Goal: Transaction & Acquisition: Obtain resource

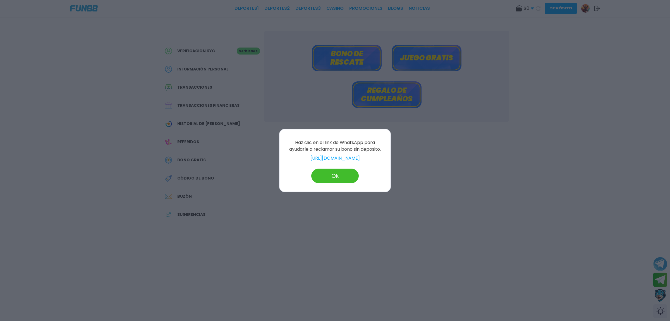
click at [349, 173] on button "Ok" at bounding box center [334, 175] width 47 height 15
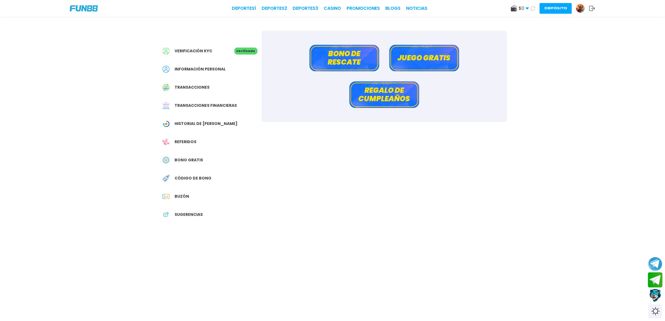
click at [656, 282] on button "Join telegram" at bounding box center [655, 279] width 15 height 15
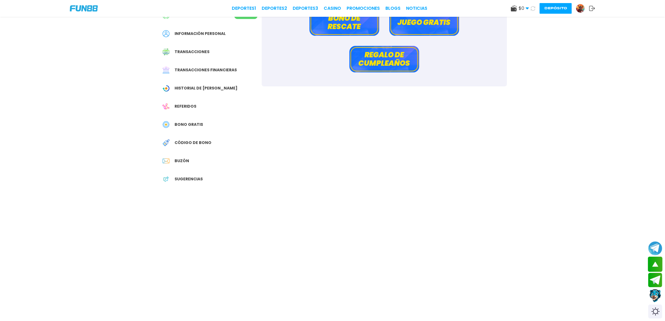
scroll to position [35, 0]
click at [655, 263] on button "scroll up" at bounding box center [655, 263] width 15 height 15
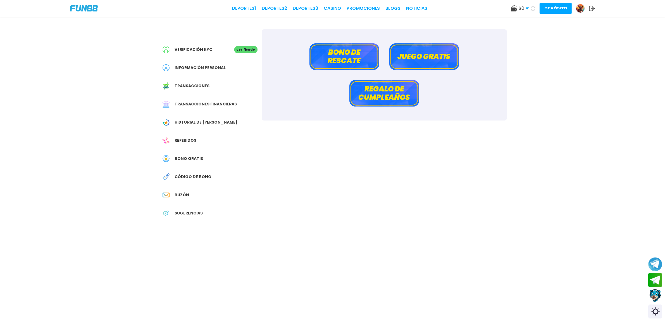
scroll to position [0, 0]
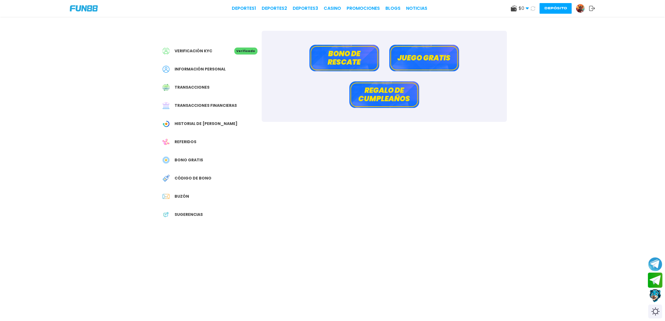
click at [657, 284] on button "Join telegram" at bounding box center [655, 279] width 15 height 15
click at [656, 286] on button "Join telegram" at bounding box center [655, 280] width 15 height 15
click at [655, 286] on button "Join telegram" at bounding box center [655, 280] width 15 height 15
click at [654, 284] on button "Join telegram" at bounding box center [655, 280] width 15 height 15
click at [199, 158] on span "Bono Gratis" at bounding box center [189, 160] width 28 height 6
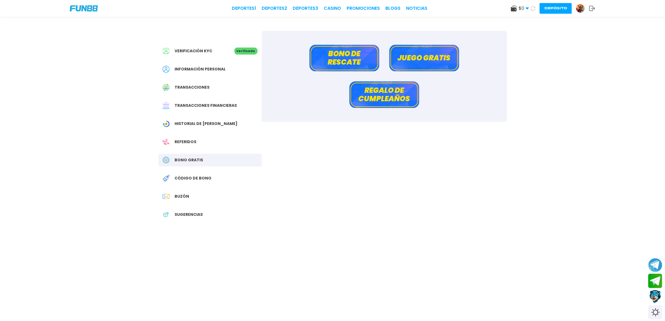
click at [197, 157] on span "Bono Gratis" at bounding box center [189, 160] width 28 height 6
click at [655, 312] on div "Switch theme" at bounding box center [655, 312] width 15 height 15
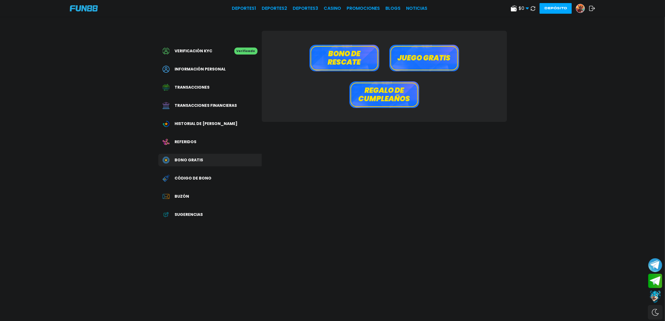
click at [655, 312] on div "Switch theme" at bounding box center [655, 312] width 15 height 15
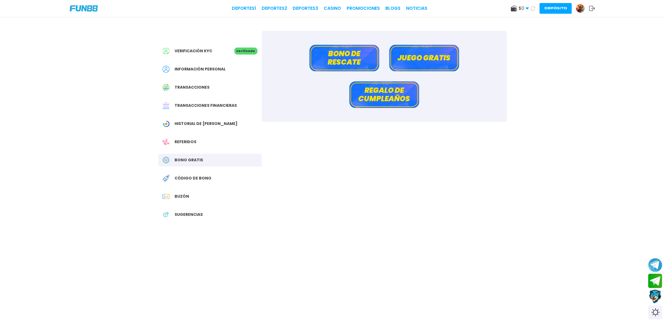
click at [659, 298] on button "Contact customer service" at bounding box center [655, 296] width 15 height 15
click at [657, 261] on button "Join telegram channel" at bounding box center [655, 264] width 15 height 15
click at [656, 276] on button "Join telegram" at bounding box center [655, 280] width 15 height 15
click at [341, 10] on link "CASINO" at bounding box center [332, 8] width 17 height 7
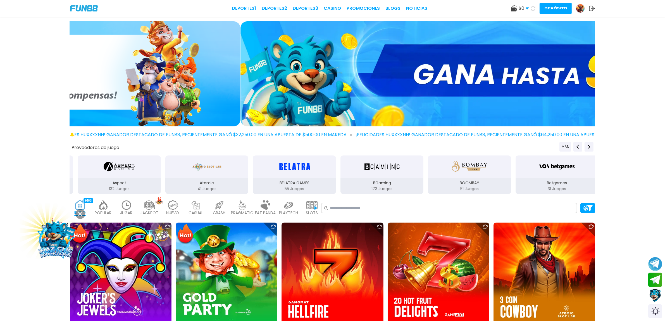
click at [342, 94] on img at bounding box center [502, 73] width 525 height 105
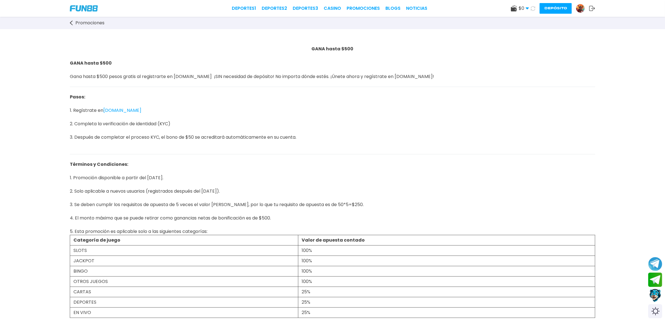
click at [71, 21] on icon at bounding box center [71, 22] width 3 height 5
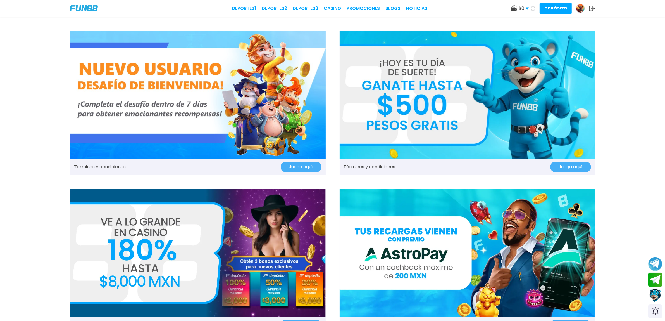
click at [510, 145] on img at bounding box center [468, 95] width 256 height 128
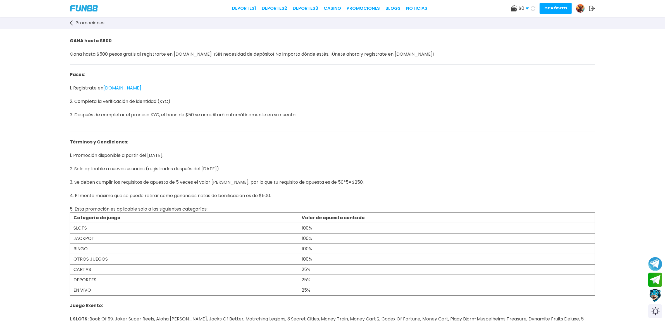
scroll to position [35, 0]
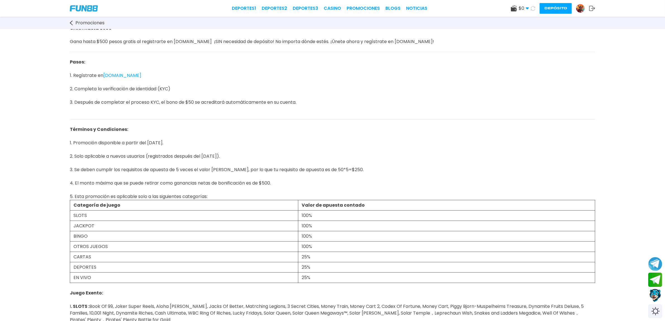
drag, startPoint x: 517, startPoint y: 11, endPoint x: 520, endPoint y: 11, distance: 2.8
click at [519, 11] on div "$ 0 Dinero Real $ 0 Depósito Retiro" at bounding box center [520, 8] width 18 height 7
click at [520, 10] on span "$ 0" at bounding box center [524, 8] width 10 height 7
click at [579, 9] on img at bounding box center [580, 8] width 8 height 8
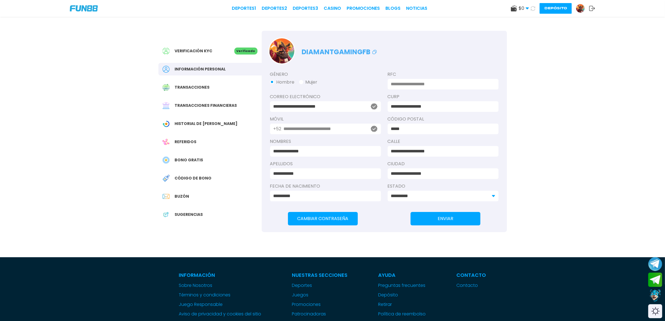
click at [184, 159] on span "Bono Gratis" at bounding box center [189, 160] width 28 height 6
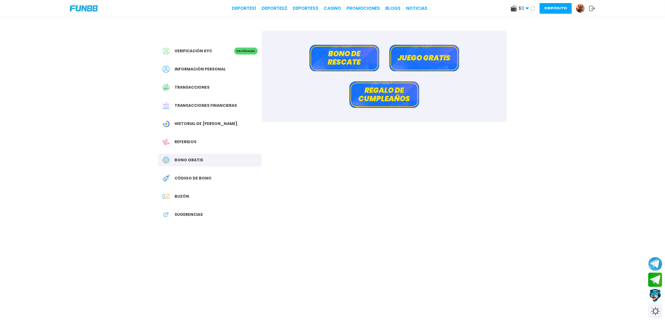
click at [409, 59] on button "Juego gratis" at bounding box center [424, 58] width 70 height 27
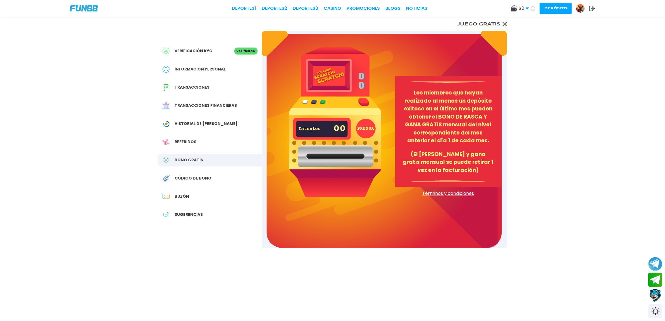
click at [357, 134] on img at bounding box center [335, 121] width 92 height 149
click at [341, 113] on img at bounding box center [335, 121] width 92 height 149
click at [324, 123] on div "Intentos 00" at bounding box center [322, 129] width 47 height 20
click at [200, 162] on span "Bono Gratis" at bounding box center [189, 160] width 28 height 6
click at [191, 175] on div "Código de bono" at bounding box center [209, 178] width 103 height 13
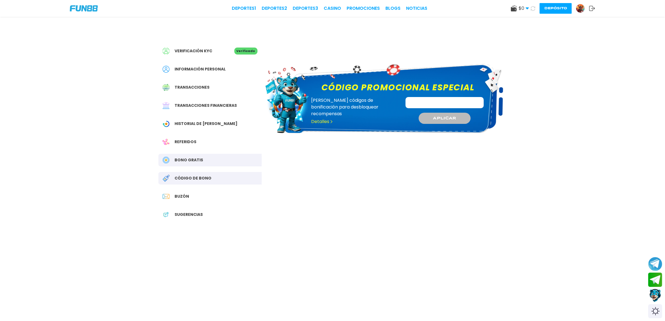
click at [545, 10] on button "Depósito" at bounding box center [556, 8] width 32 height 11
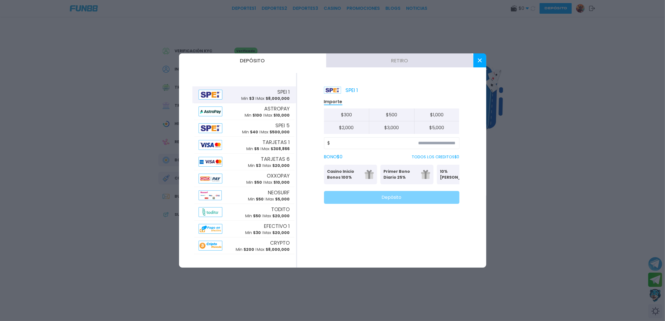
click at [268, 98] on span "$ 8,000,000" at bounding box center [278, 99] width 24 height 6
click at [388, 141] on input at bounding box center [392, 143] width 125 height 7
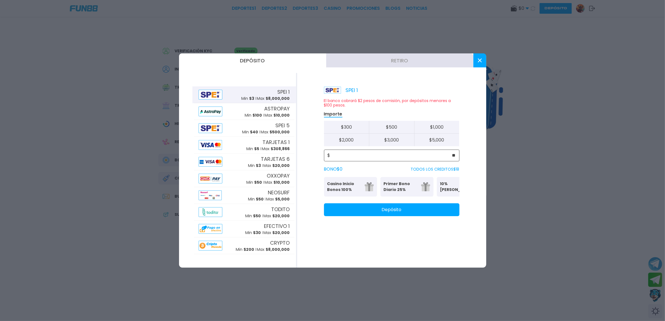
type input "**"
click at [425, 216] on button "Depósito" at bounding box center [391, 209] width 135 height 13
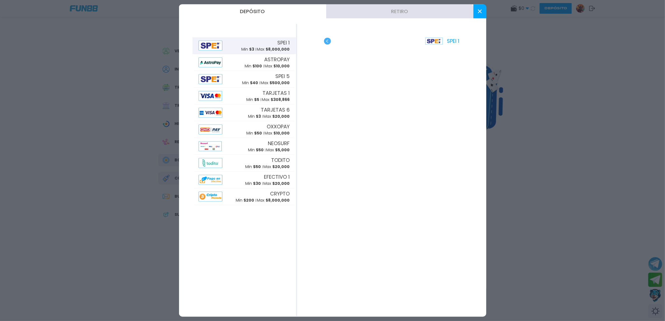
click at [327, 37] on div "SPEI 1" at bounding box center [391, 170] width 189 height 292
click at [323, 40] on div "SPEI 1" at bounding box center [391, 170] width 189 height 292
click at [326, 41] on use "button" at bounding box center [327, 41] width 7 height 7
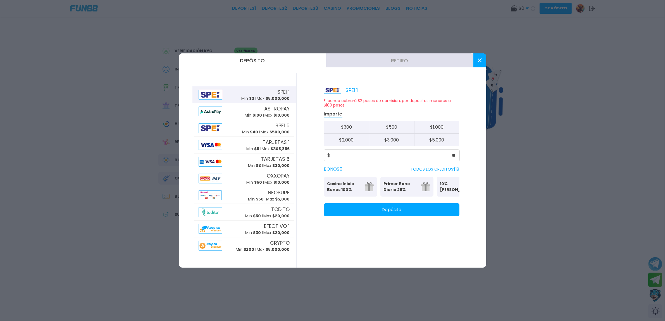
click at [453, 153] on input "**" at bounding box center [392, 155] width 125 height 7
type input "**"
click at [398, 216] on button "Depósito" at bounding box center [391, 209] width 135 height 13
click at [483, 59] on button at bounding box center [479, 60] width 13 height 14
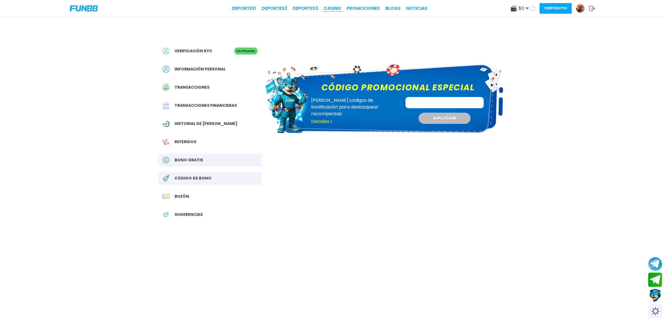
click at [335, 8] on link "CASINO" at bounding box center [332, 8] width 17 height 7
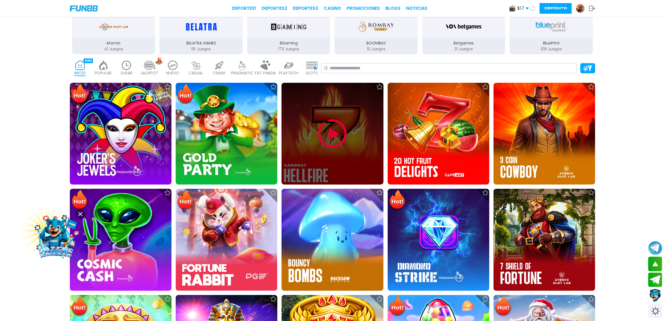
scroll to position [105, 0]
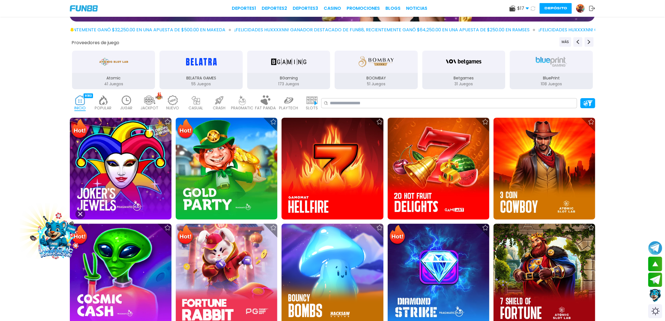
click at [263, 101] on img at bounding box center [265, 100] width 11 height 10
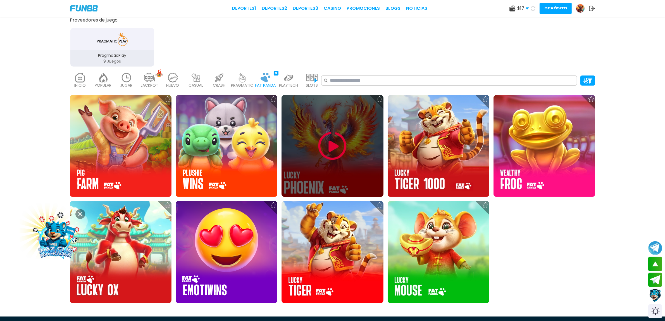
scroll to position [140, 0]
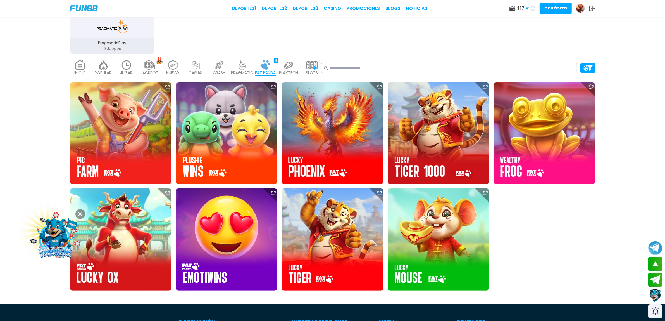
click at [291, 67] on img at bounding box center [288, 65] width 11 height 10
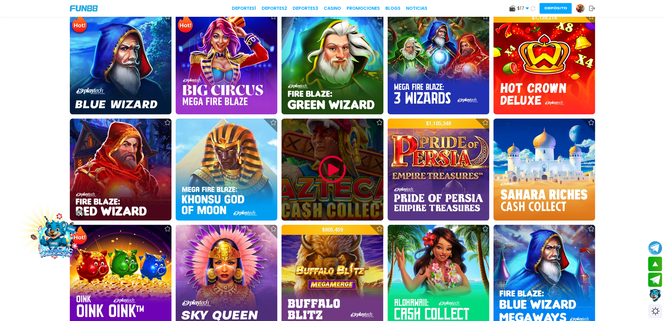
scroll to position [175, 0]
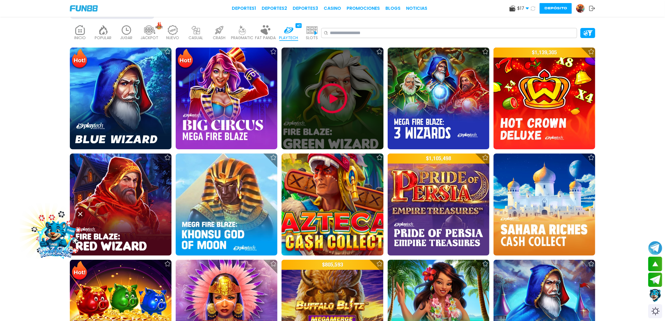
click at [334, 92] on img at bounding box center [333, 99] width 34 height 34
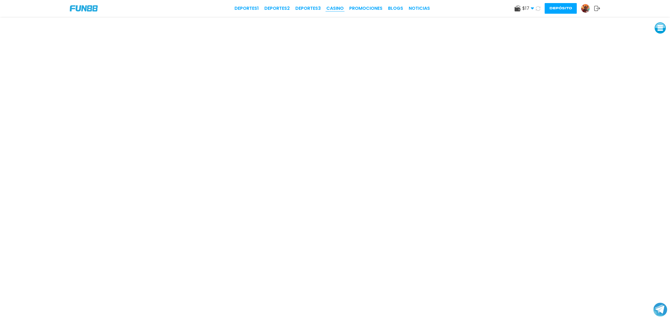
click at [336, 6] on link "CASINO" at bounding box center [334, 8] width 17 height 7
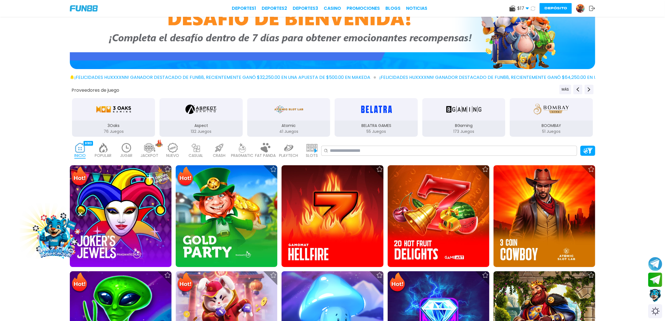
scroll to position [70, 0]
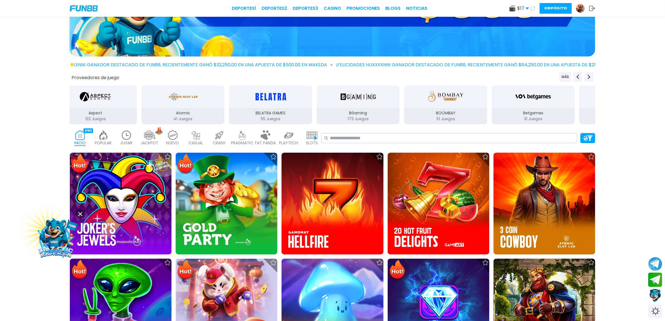
drag, startPoint x: 482, startPoint y: 111, endPoint x: 334, endPoint y: 106, distance: 148.4
click at [404, 107] on div "BOOMBAY 51 Juegos" at bounding box center [446, 105] width 84 height 40
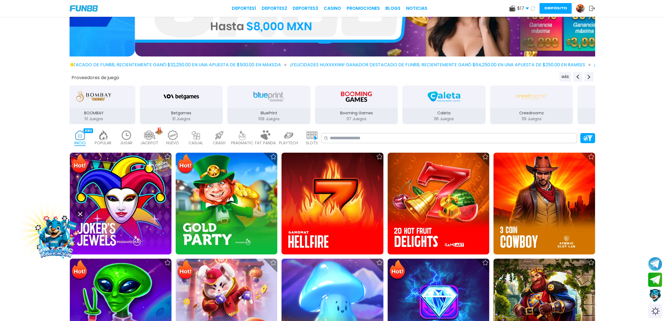
drag, startPoint x: 449, startPoint y: 109, endPoint x: 271, endPoint y: 108, distance: 177.6
click at [315, 108] on div "Booming Games 117 Juegos" at bounding box center [356, 116] width 83 height 16
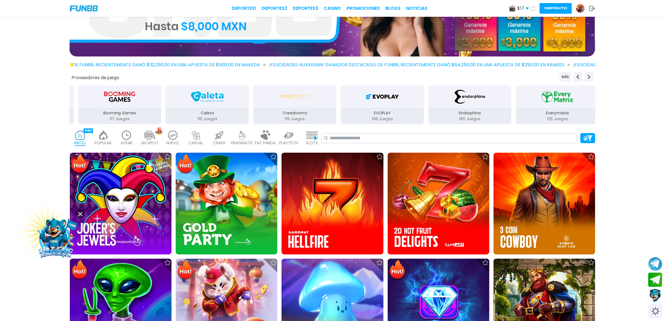
drag, startPoint x: 364, startPoint y: 108, endPoint x: 305, endPoint y: 108, distance: 59.2
click at [307, 108] on div "Creedroomz 119 Juegos" at bounding box center [295, 105] width 84 height 40
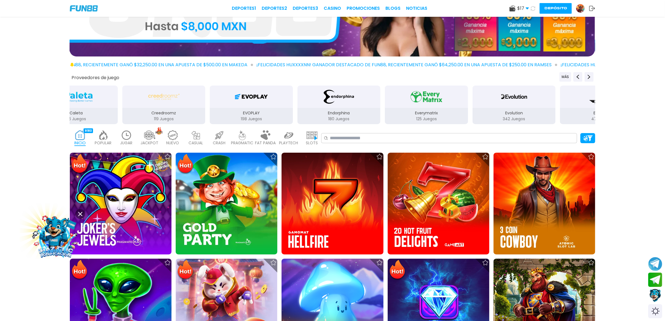
drag, startPoint x: 393, startPoint y: 108, endPoint x: 319, endPoint y: 110, distance: 74.3
click at [324, 111] on div "Endorphina 180 Juegos" at bounding box center [338, 116] width 83 height 16
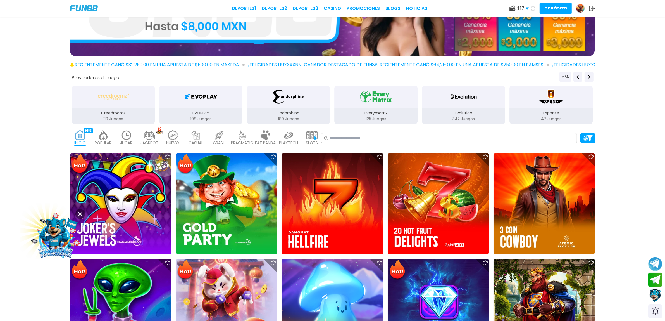
drag, startPoint x: 321, startPoint y: 110, endPoint x: 300, endPoint y: 107, distance: 21.4
click at [335, 109] on div "Everymatrix 125 Juegos" at bounding box center [376, 116] width 83 height 16
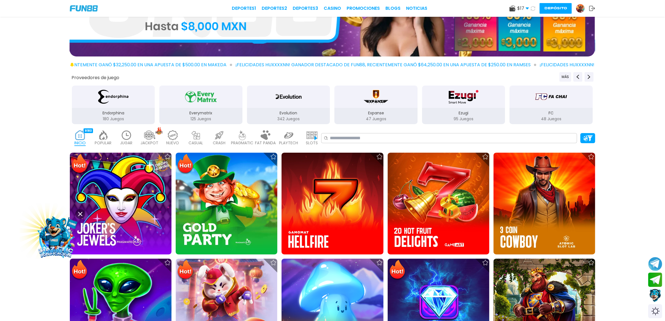
drag, startPoint x: 405, startPoint y: 110, endPoint x: 321, endPoint y: 109, distance: 83.5
click at [335, 110] on p "Expanse" at bounding box center [376, 113] width 83 height 6
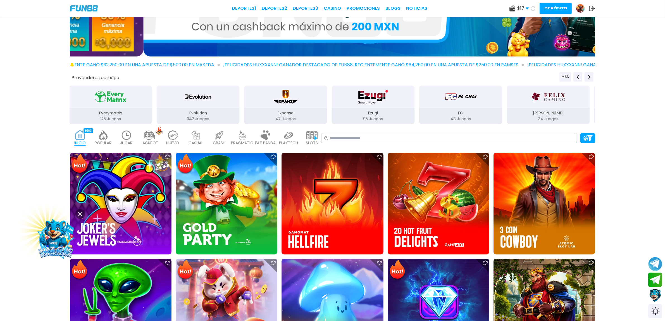
drag, startPoint x: 403, startPoint y: 113, endPoint x: 309, endPoint y: 108, distance: 93.7
click at [331, 108] on div "Ezugi 95 Juegos" at bounding box center [372, 116] width 83 height 16
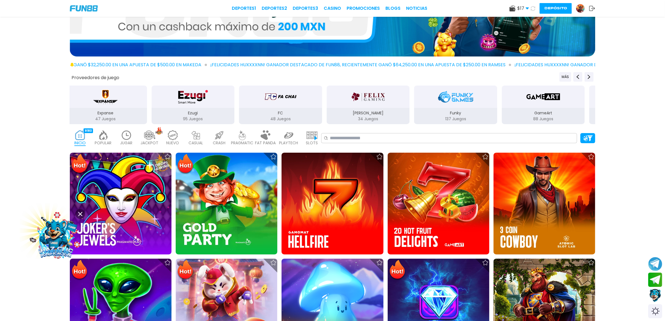
drag, startPoint x: 366, startPoint y: 111, endPoint x: 305, endPoint y: 108, distance: 61.5
click at [326, 108] on div "[PERSON_NAME] 34 Juegos" at bounding box center [367, 116] width 83 height 16
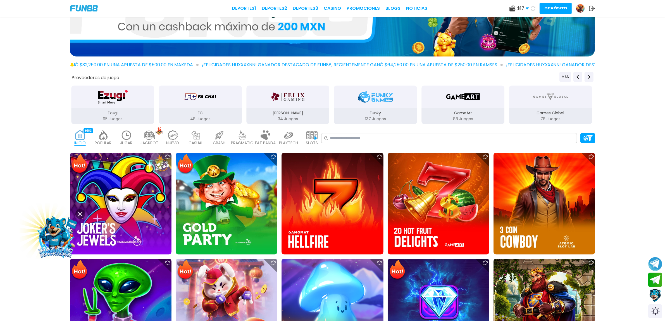
drag, startPoint x: 388, startPoint y: 113, endPoint x: 290, endPoint y: 110, distance: 98.0
click at [334, 111] on p "Funky" at bounding box center [375, 113] width 83 height 6
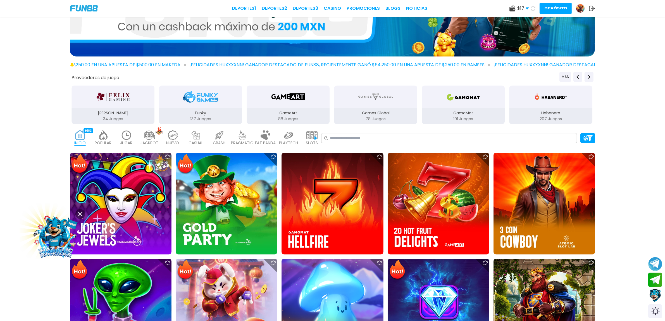
drag, startPoint x: 377, startPoint y: 119, endPoint x: 311, endPoint y: 116, distance: 66.8
click at [334, 117] on p "78 Juegos" at bounding box center [375, 119] width 83 height 6
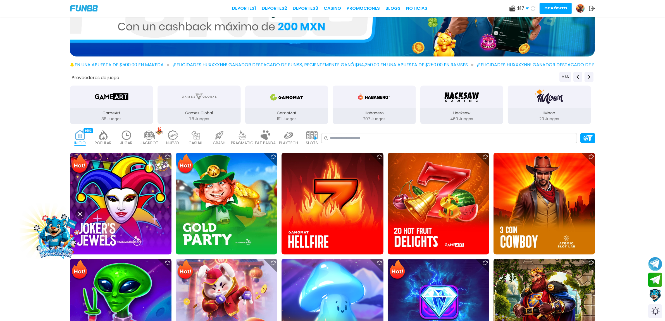
drag, startPoint x: 390, startPoint y: 120, endPoint x: 319, endPoint y: 117, distance: 71.3
click at [333, 118] on p "207 Juegos" at bounding box center [374, 119] width 83 height 6
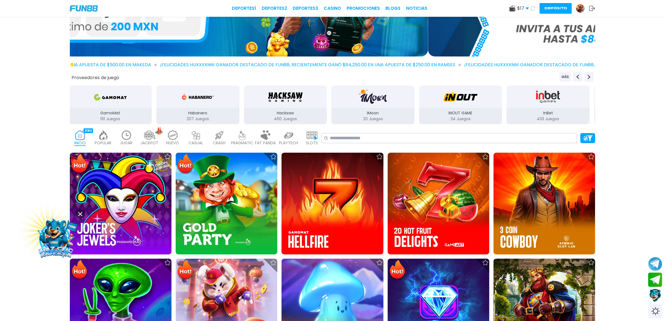
drag, startPoint x: 383, startPoint y: 121, endPoint x: 323, endPoint y: 118, distance: 60.1
click at [331, 118] on p "20 Juegos" at bounding box center [372, 119] width 83 height 6
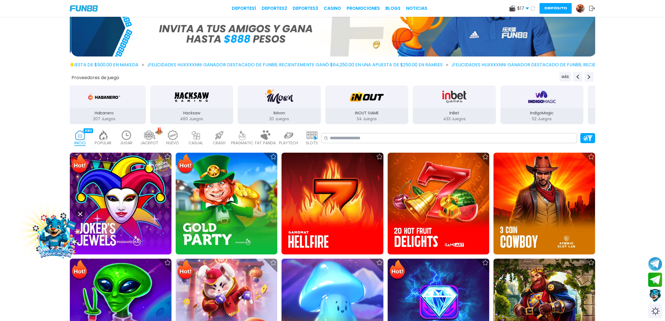
drag, startPoint x: 381, startPoint y: 118, endPoint x: 316, endPoint y: 114, distance: 65.2
click at [325, 116] on p "34 Juegos" at bounding box center [366, 119] width 83 height 6
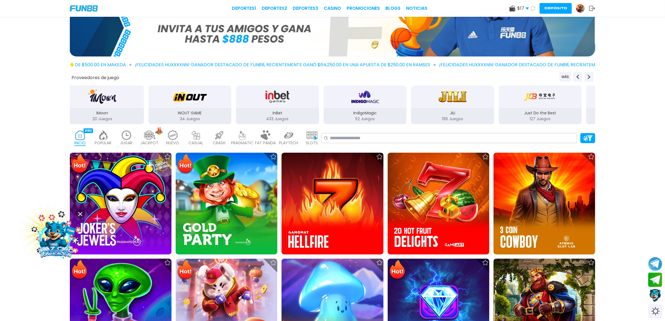
drag, startPoint x: 394, startPoint y: 122, endPoint x: 327, endPoint y: 122, distance: 67.0
click at [332, 122] on div "IndigoMagic 52 Juegos" at bounding box center [364, 116] width 83 height 16
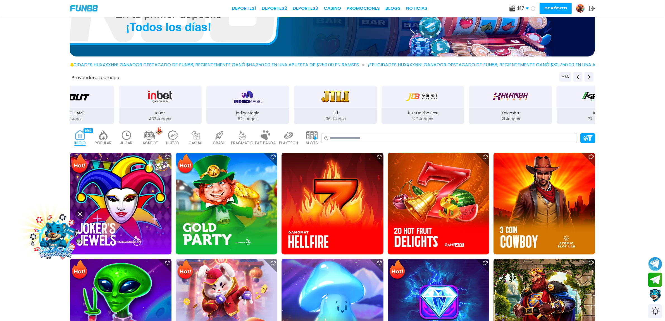
drag, startPoint x: 360, startPoint y: 109, endPoint x: 326, endPoint y: 106, distance: 33.6
click at [328, 106] on div "JiLi 196 Juegos" at bounding box center [335, 105] width 84 height 40
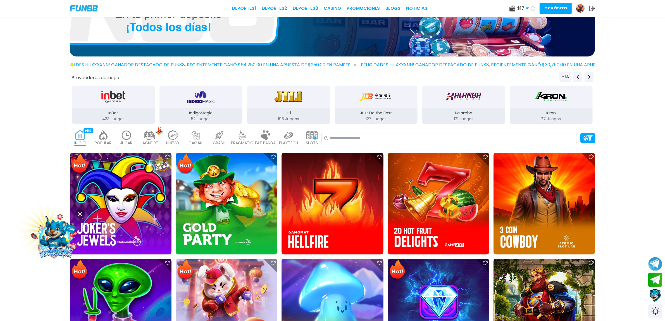
drag, startPoint x: 387, startPoint y: 102, endPoint x: 337, endPoint y: 104, distance: 50.6
click at [338, 104] on div "Just Do the Best" at bounding box center [375, 96] width 83 height 22
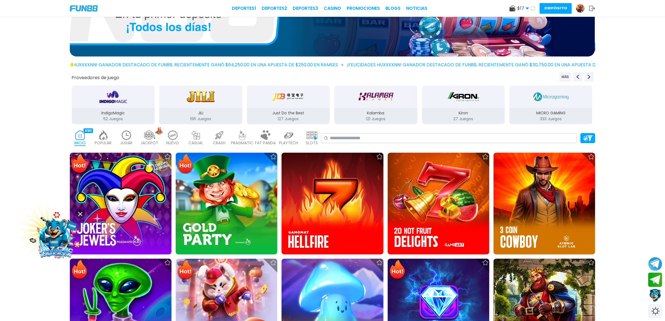
drag, startPoint x: 352, startPoint y: 105, endPoint x: 336, endPoint y: 104, distance: 16.0
click at [347, 105] on div "Kalamba" at bounding box center [375, 96] width 83 height 22
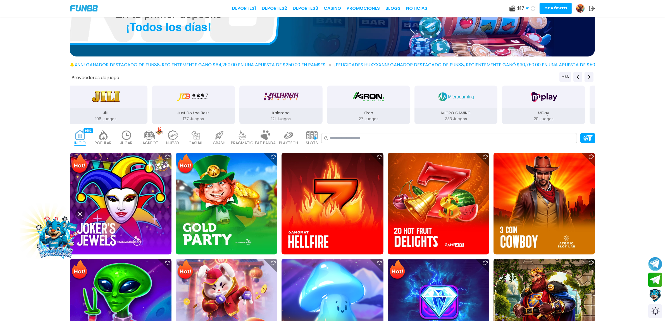
drag, startPoint x: 385, startPoint y: 106, endPoint x: 335, endPoint y: 105, distance: 50.3
click at [327, 105] on div "Kiron" at bounding box center [368, 96] width 83 height 22
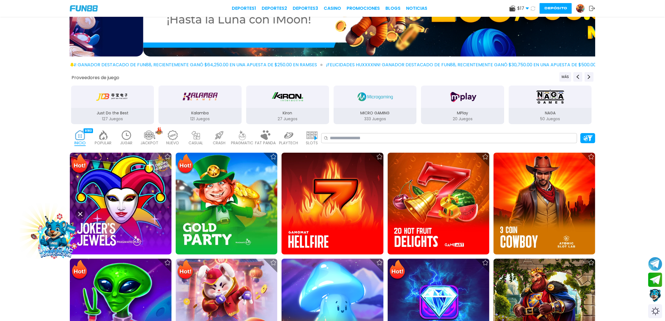
drag, startPoint x: 397, startPoint y: 108, endPoint x: 312, endPoint y: 105, distance: 85.2
click at [333, 108] on div "MICRO GAMING 333 Juegos" at bounding box center [374, 116] width 83 height 16
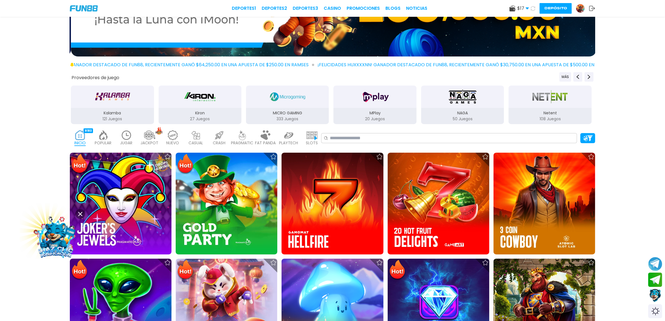
click at [333, 110] on div "MPlay 20 Juegos" at bounding box center [374, 116] width 83 height 16
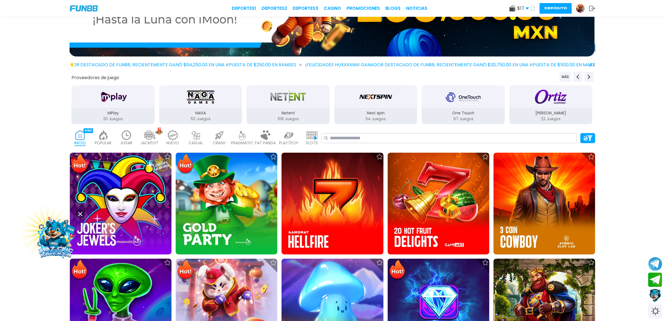
click at [346, 111] on div "Next spin 54 Juegos" at bounding box center [375, 116] width 83 height 16
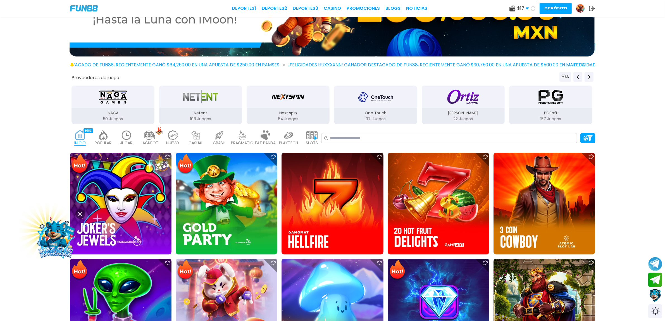
click at [300, 104] on img "Next spin" at bounding box center [287, 97] width 35 height 16
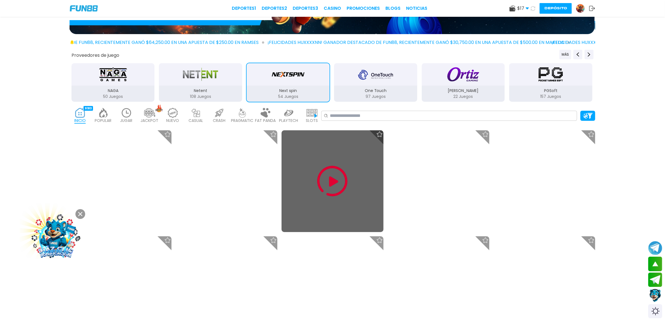
scroll to position [105, 0]
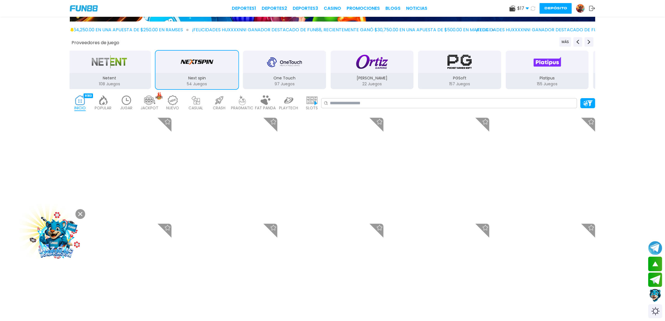
drag, startPoint x: 507, startPoint y: 78, endPoint x: 391, endPoint y: 78, distance: 116.2
click at [506, 78] on div "Platipus 155 Juegos" at bounding box center [547, 81] width 83 height 16
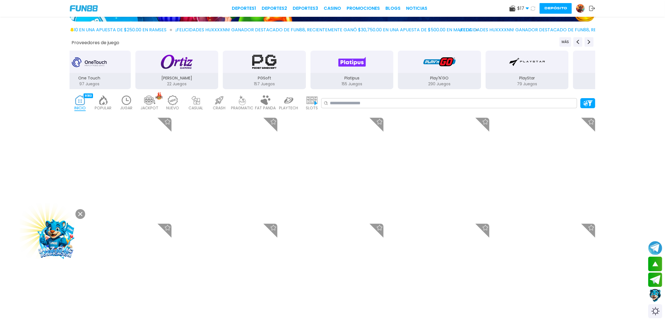
drag, startPoint x: 461, startPoint y: 77, endPoint x: 349, endPoint y: 75, distance: 111.7
click at [398, 76] on p "Play'N'GO" at bounding box center [439, 78] width 83 height 6
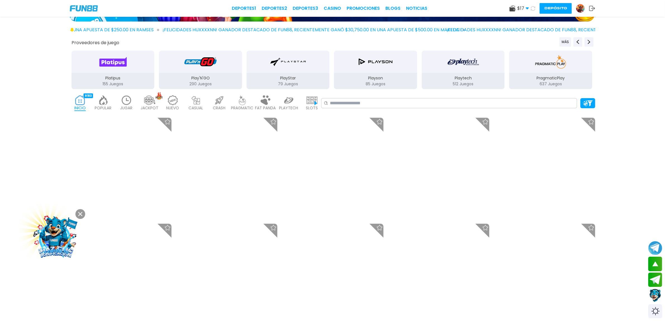
drag, startPoint x: 460, startPoint y: 74, endPoint x: 384, endPoint y: 74, distance: 75.4
click at [421, 74] on div "Playtech 512 Juegos" at bounding box center [462, 81] width 83 height 16
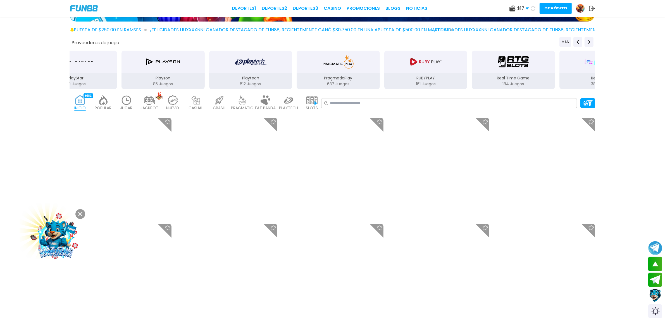
drag, startPoint x: 445, startPoint y: 75, endPoint x: 376, endPoint y: 76, distance: 69.3
click at [384, 76] on p "RUBYPLAY" at bounding box center [425, 78] width 83 height 6
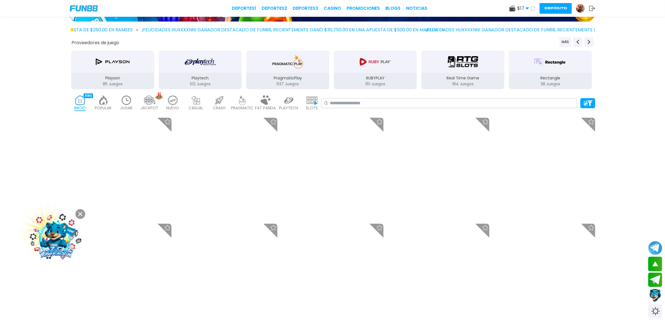
drag, startPoint x: 452, startPoint y: 73, endPoint x: 380, endPoint y: 75, distance: 72.3
click at [421, 75] on div "Real Time Game 184 Juegos" at bounding box center [462, 81] width 83 height 16
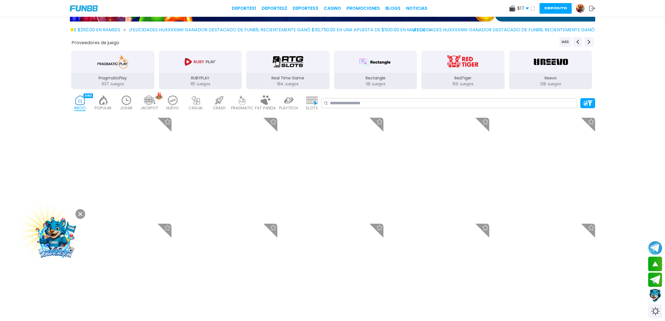
drag, startPoint x: 428, startPoint y: 73, endPoint x: 380, endPoint y: 73, distance: 48.0
click at [421, 73] on div "RedTiger 159 Juegos" at bounding box center [463, 70] width 84 height 40
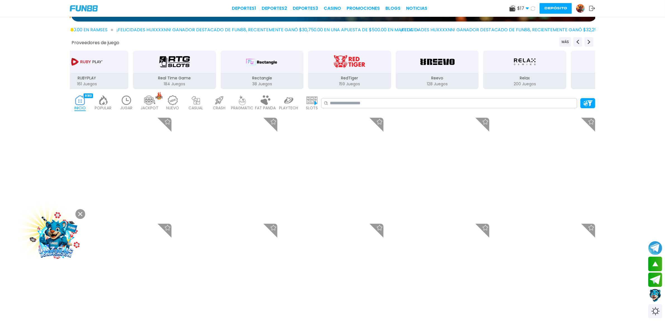
drag, startPoint x: 422, startPoint y: 76, endPoint x: 372, endPoint y: 76, distance: 49.4
click at [396, 76] on div "Reevo 128 Juegos" at bounding box center [437, 81] width 83 height 16
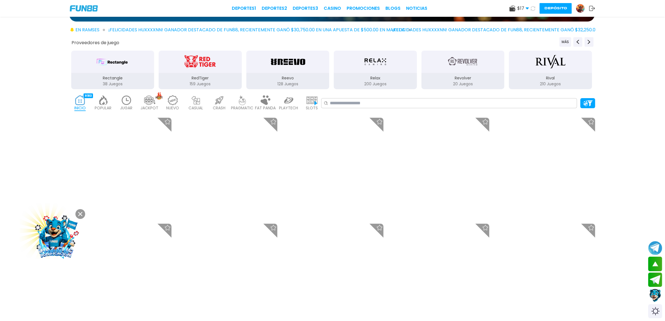
drag, startPoint x: 403, startPoint y: 78, endPoint x: 383, endPoint y: 78, distance: 19.8
click at [421, 78] on p "Revolver" at bounding box center [462, 78] width 83 height 6
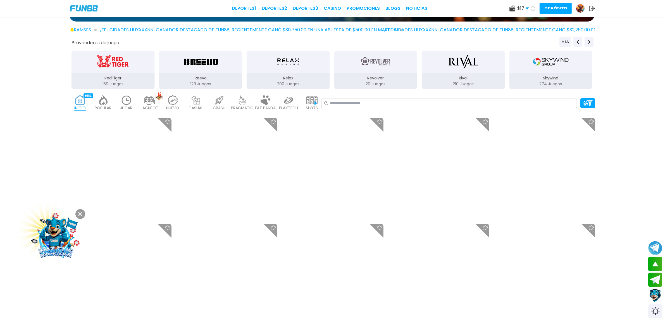
drag, startPoint x: 435, startPoint y: 77, endPoint x: 373, endPoint y: 77, distance: 61.7
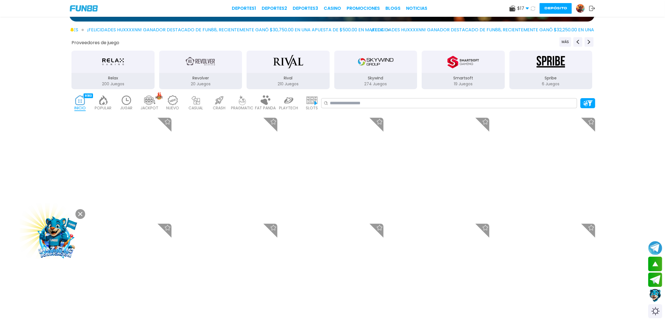
drag, startPoint x: 438, startPoint y: 77, endPoint x: 372, endPoint y: 78, distance: 66.5
click at [422, 78] on p "Smartsoft" at bounding box center [463, 78] width 83 height 6
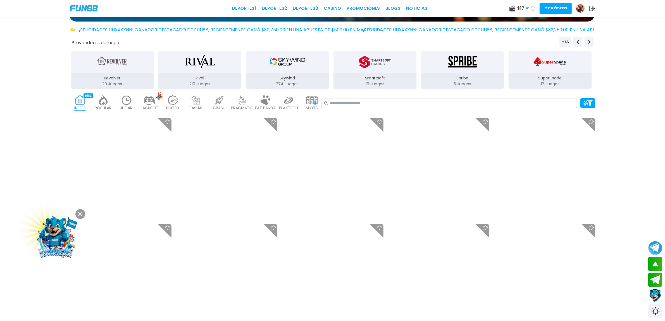
drag, startPoint x: 429, startPoint y: 78, endPoint x: 377, endPoint y: 79, distance: 52.2
click at [421, 79] on p "Spribe" at bounding box center [462, 78] width 83 height 6
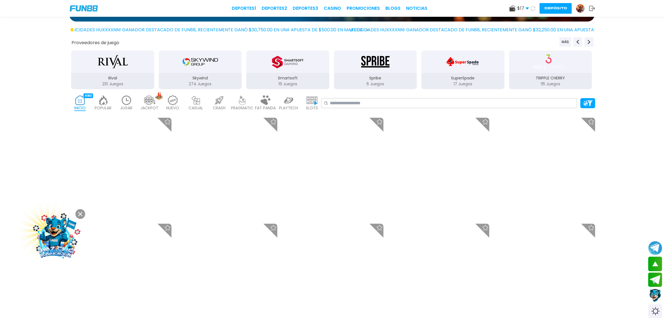
drag
click at [421, 79] on p "SuperSpade" at bounding box center [462, 78] width 83 height 6
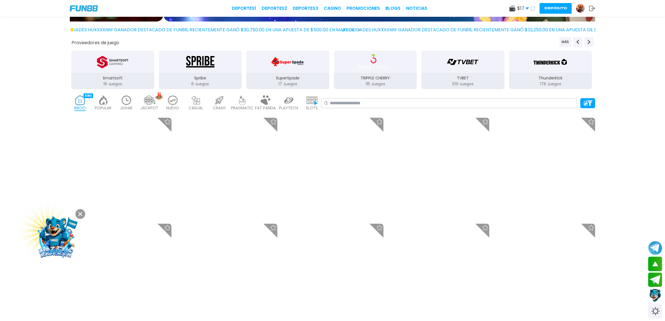
click at [421, 78] on p "TVBET" at bounding box center [462, 78] width 83 height 6
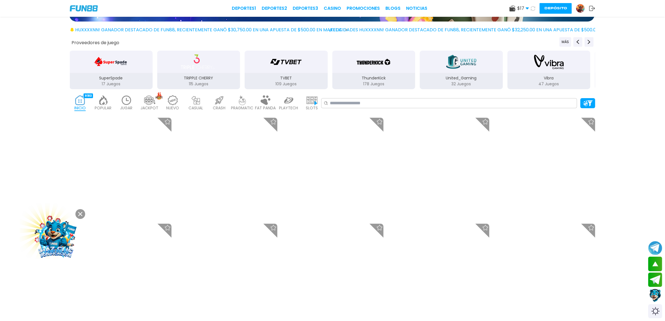
click at [418, 79] on button "United_Gaming 32 Juegos" at bounding box center [461, 70] width 87 height 40
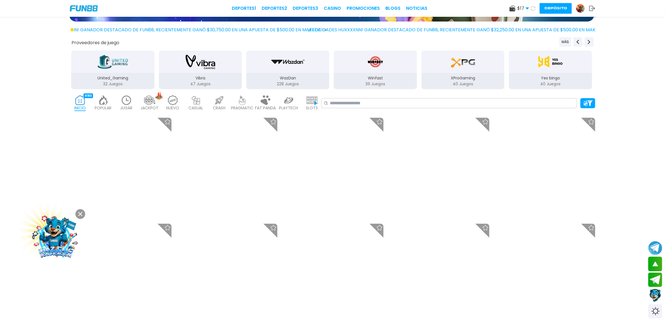
click at [365, 83] on div "Winfast 39 Juegos" at bounding box center [375, 70] width 84 height 40
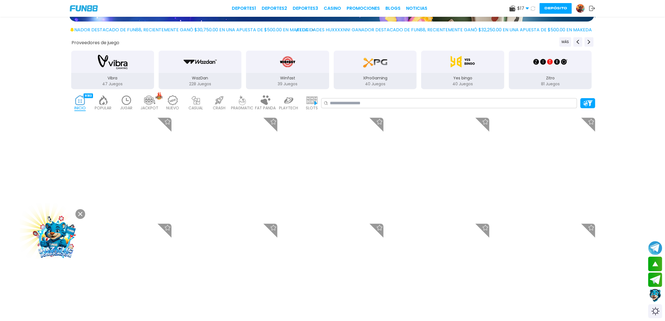
click at [421, 83] on p "40 Juegos" at bounding box center [462, 84] width 83 height 6
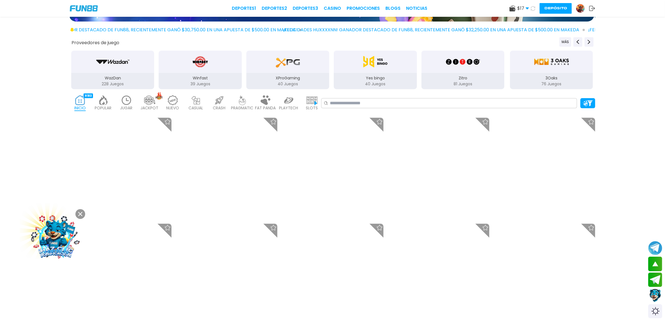
click at [387, 80] on p "Yes bingo" at bounding box center [375, 78] width 83 height 6
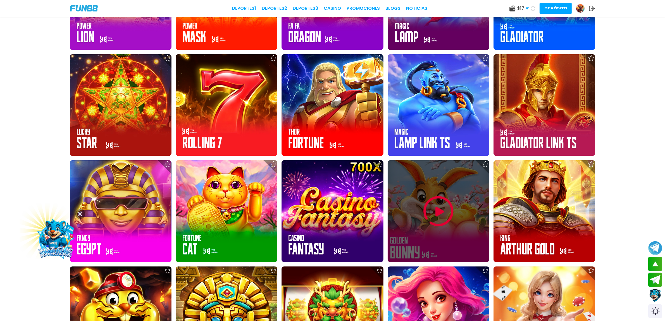
scroll to position [803, 0]
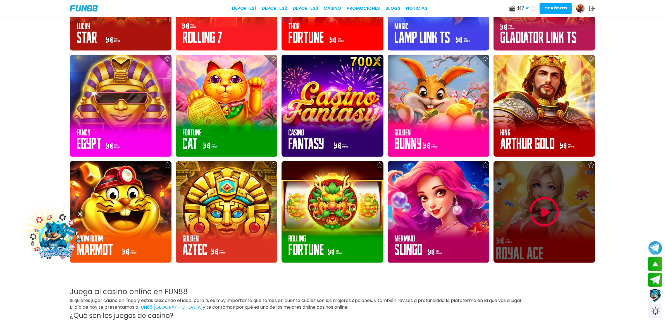
click at [545, 212] on img at bounding box center [545, 212] width 34 height 34
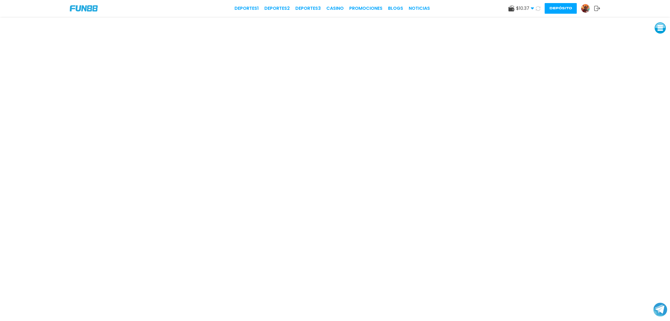
click at [534, 8] on button at bounding box center [538, 8] width 11 height 11
click at [526, 9] on span "$ 10.37" at bounding box center [525, 8] width 18 height 7
click at [588, 8] on img at bounding box center [585, 8] width 8 height 8
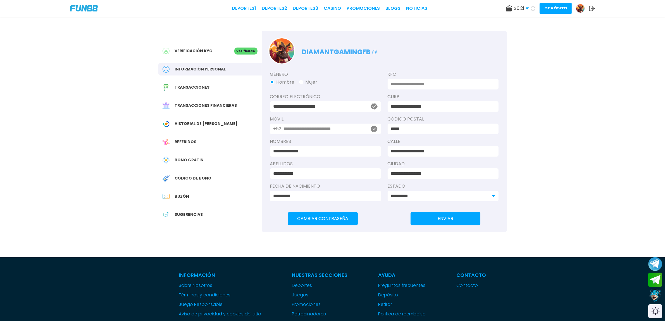
click at [194, 162] on span "Bono Gratis" at bounding box center [189, 160] width 28 height 6
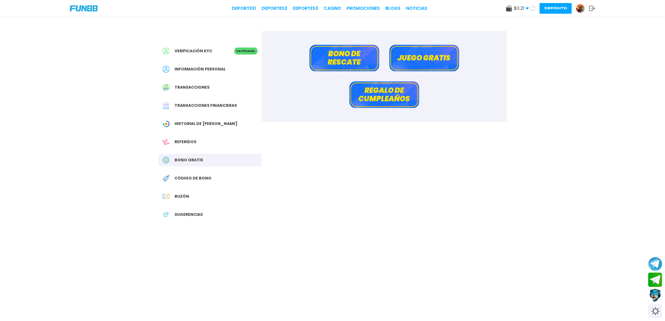
drag, startPoint x: 351, startPoint y: 58, endPoint x: 351, endPoint y: 61, distance: 3.4
click at [351, 58] on button "Bono de rescate" at bounding box center [344, 58] width 70 height 27
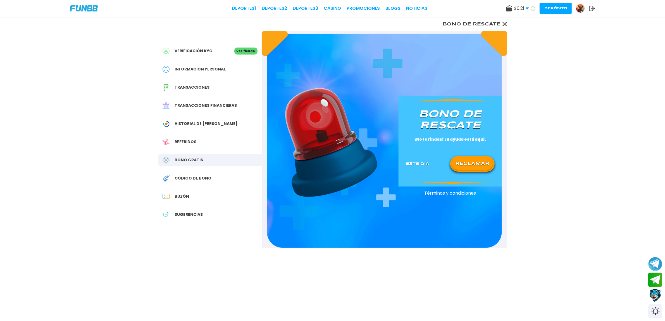
click at [462, 164] on button "RECLAMAR" at bounding box center [472, 164] width 40 height 12
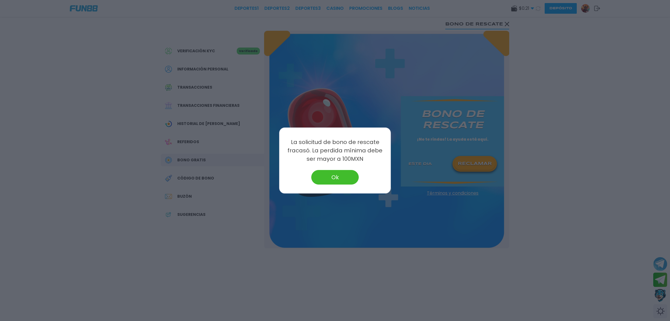
click at [348, 175] on button "Ok" at bounding box center [334, 177] width 47 height 15
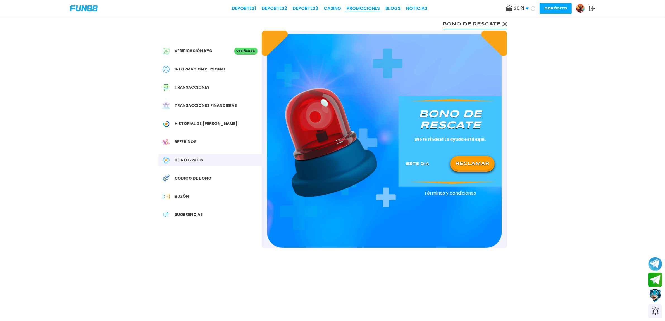
click at [373, 6] on link "Promociones" at bounding box center [363, 8] width 33 height 7
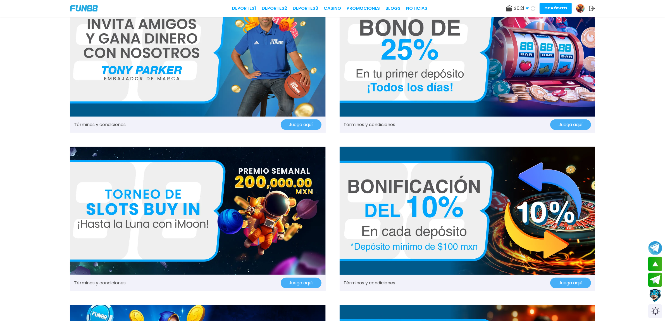
scroll to position [349, 0]
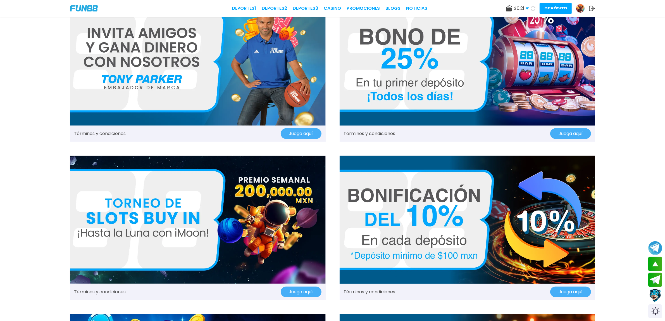
click at [379, 133] on link "Términos y condiciones" at bounding box center [370, 133] width 52 height 7
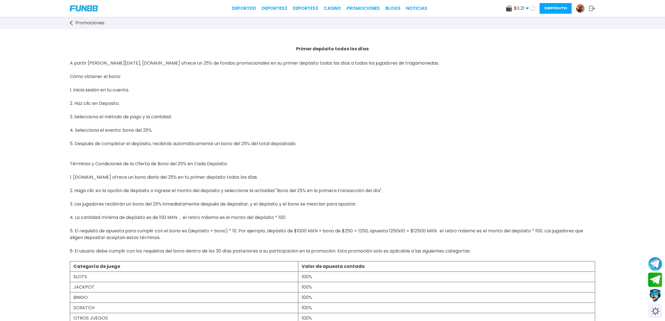
click at [512, 9] on div "$ 0.21 Dinero Real $ 0.21 Depósito Retiro" at bounding box center [517, 8] width 23 height 7
click at [518, 8] on span "$ 0.21" at bounding box center [521, 8] width 15 height 7
click at [580, 10] on img at bounding box center [580, 8] width 8 height 8
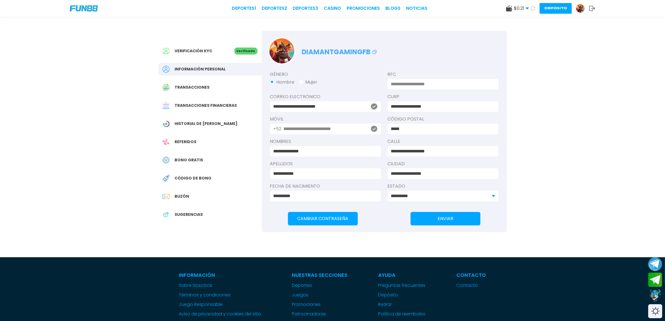
click at [202, 120] on div "Historial de [PERSON_NAME]" at bounding box center [209, 123] width 103 height 13
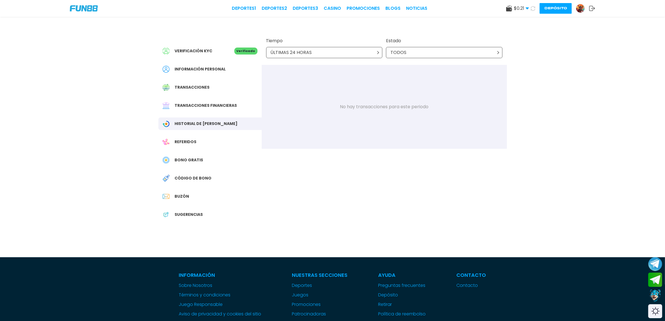
click at [207, 87] on span "Transacciones" at bounding box center [192, 87] width 35 height 6
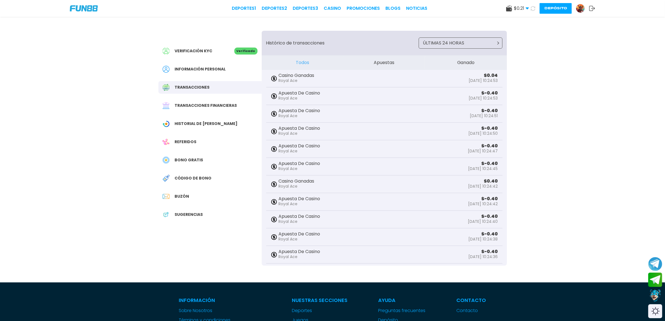
click at [207, 101] on div "Transacciones financieras" at bounding box center [209, 105] width 103 height 13
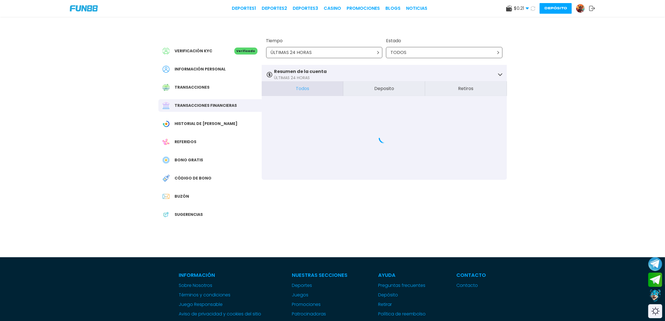
click at [223, 73] on div "Información personal" at bounding box center [209, 69] width 103 height 13
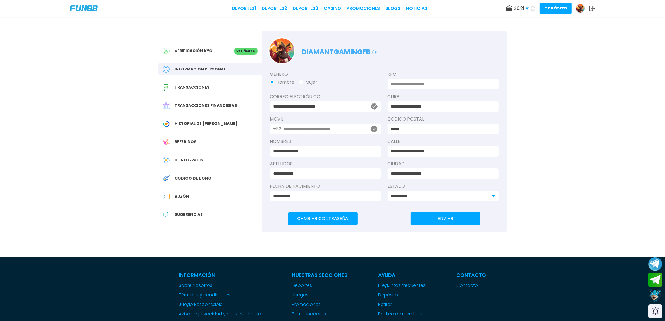
click at [184, 195] on span "Buzón" at bounding box center [182, 196] width 15 height 6
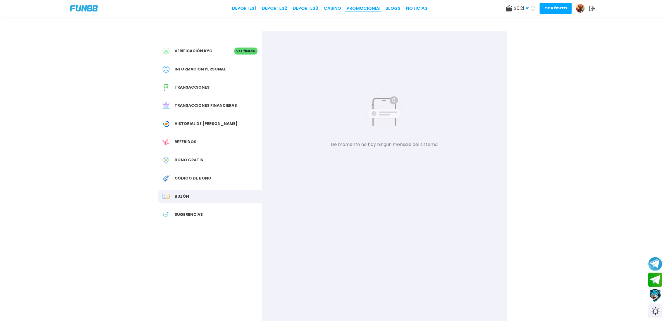
click at [362, 6] on link "Promociones" at bounding box center [363, 8] width 33 height 7
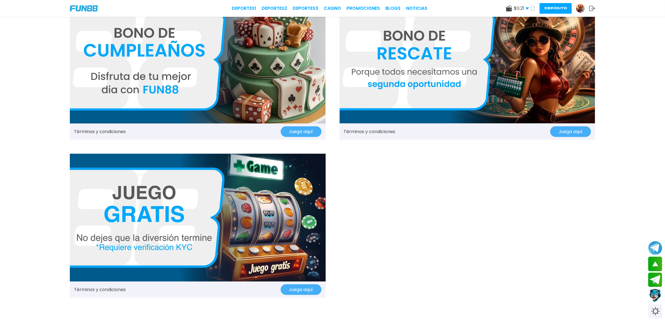
scroll to position [838, 0]
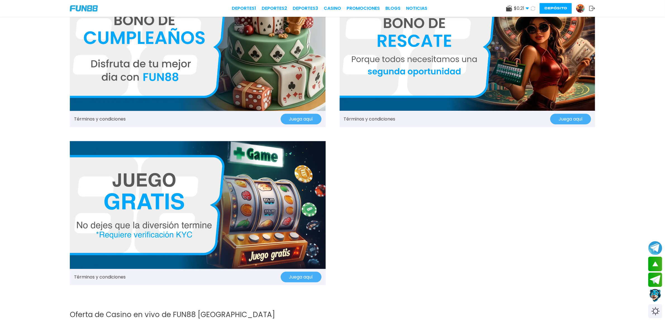
click at [289, 263] on img at bounding box center [198, 205] width 256 height 128
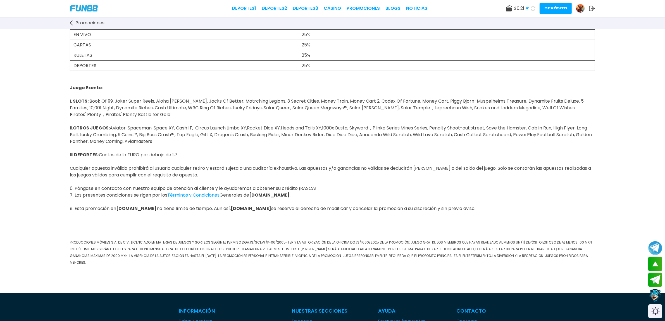
scroll to position [244, 0]
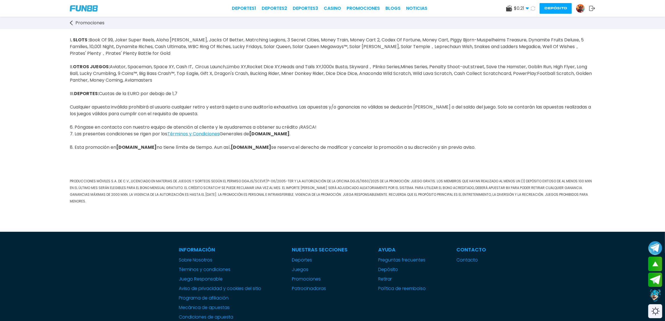
click at [48, 119] on div "Juego Gratis ¡RASCA, RASCA! Términos y Condiciones: 1. Los miembros que hayan r…" at bounding box center [332, 8] width 665 height 447
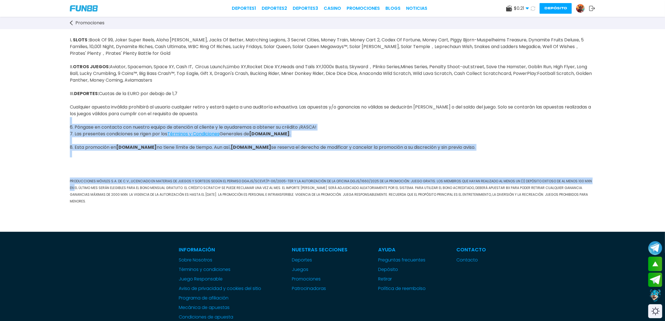
drag, startPoint x: 49, startPoint y: 124, endPoint x: 61, endPoint y: 186, distance: 62.4
click at [61, 186] on div "Juego Gratis ¡RASCA, RASCA! Términos y Condiciones: 1. Los miembros que hayan r…" at bounding box center [332, 8] width 665 height 447
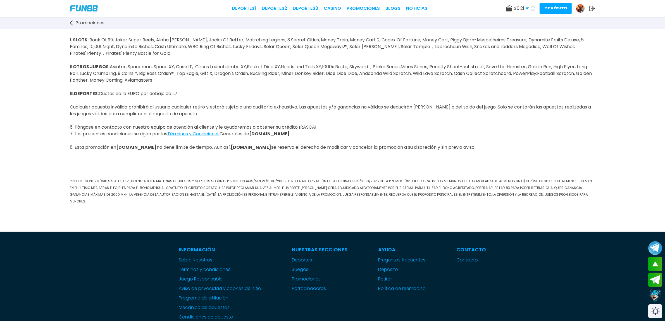
click at [32, 96] on div "Juego Gratis ¡RASCA, RASCA! Términos y Condiciones: 1. Los miembros que hayan r…" at bounding box center [332, 8] width 665 height 447
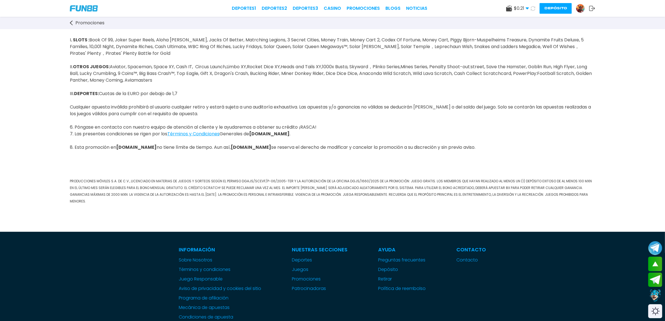
drag, startPoint x: 30, startPoint y: 105, endPoint x: 29, endPoint y: 112, distance: 7.3
click at [29, 111] on div "Juego Gratis ¡RASCA, RASCA! Términos y Condiciones: 1. Los miembros que hayan r…" at bounding box center [332, 8] width 665 height 447
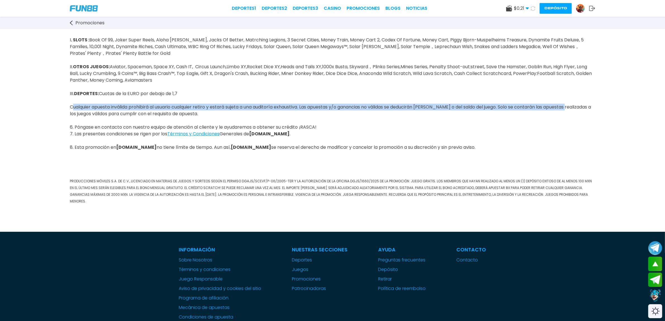
click at [29, 112] on div "Juego Gratis ¡RASCA, RASCA! Términos y Condiciones: 1. Los miembros que hayan r…" at bounding box center [332, 8] width 665 height 447
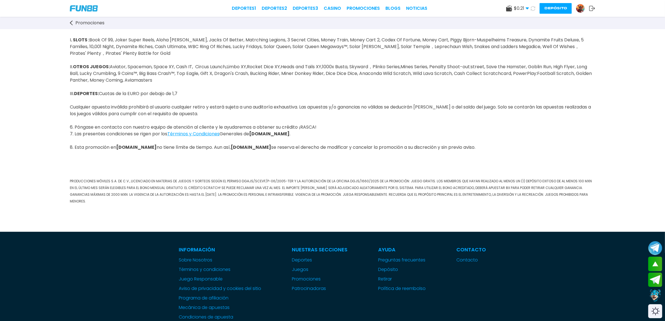
click at [28, 45] on div "Juego Gratis ¡RASCA, RASCA! Términos y Condiciones: 1. Los miembros que hayan r…" at bounding box center [332, 8] width 665 height 447
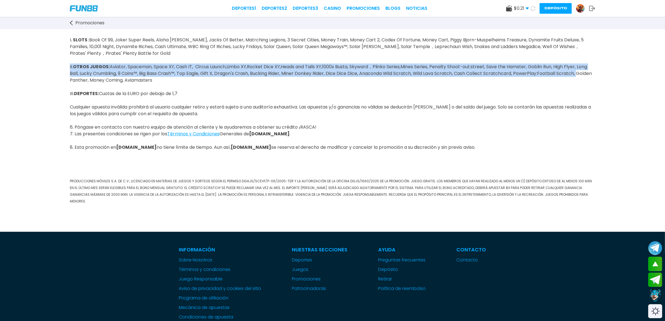
drag, startPoint x: 41, startPoint y: 60, endPoint x: 49, endPoint y: 82, distance: 23.2
click at [49, 82] on div "Juego Gratis ¡RASCA, RASCA! Términos y Condiciones: 1. Los miembros que hayan r…" at bounding box center [332, 8] width 665 height 447
click at [49, 81] on div "Juego Gratis ¡RASCA, RASCA! Términos y Condiciones: 1. Los miembros que hayan r…" at bounding box center [332, 8] width 665 height 447
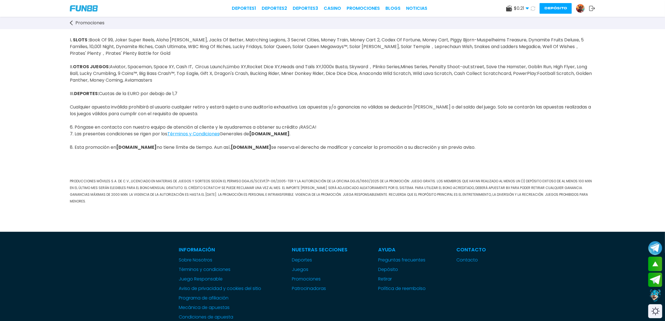
click at [49, 84] on div "Juego Gratis ¡RASCA, RASCA! Términos y Condiciones: 1. Los miembros que hayan r…" at bounding box center [332, 8] width 665 height 447
drag, startPoint x: 50, startPoint y: 89, endPoint x: 51, endPoint y: 101, distance: 12.6
click at [51, 101] on div "Juego Gratis ¡RASCA, RASCA! Términos y Condiciones: 1. Los miembros que hayan r…" at bounding box center [332, 8] width 665 height 447
click at [67, 125] on div "Juego Gratis ¡RASCA, RASCA! Términos y Condiciones: 1. Los miembros que hayan r…" at bounding box center [332, 8] width 665 height 447
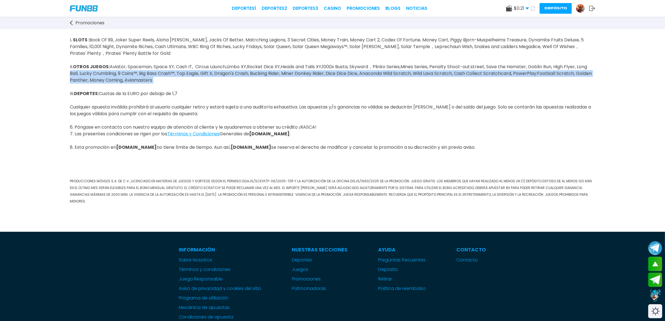
drag, startPoint x: 52, startPoint y: 77, endPoint x: 51, endPoint y: 87, distance: 10.4
click at [51, 87] on div "Juego Gratis ¡RASCA, RASCA! Términos y Condiciones: 1. Los miembros que hayan r…" at bounding box center [332, 8] width 665 height 447
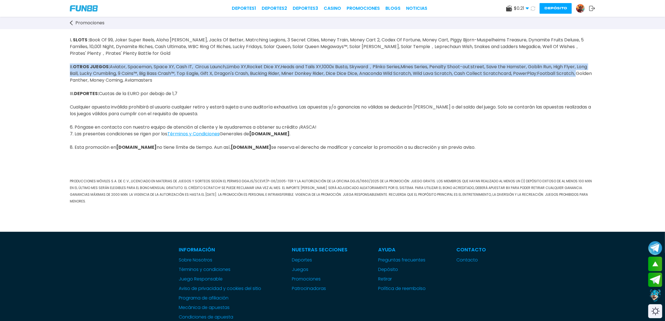
drag, startPoint x: 56, startPoint y: 64, endPoint x: 55, endPoint y: 80, distance: 16.8
click at [55, 80] on div "Juego Gratis ¡RASCA, RASCA! Términos y Condiciones: 1. Los miembros que hayan r…" at bounding box center [332, 8] width 665 height 447
drag, startPoint x: 178, startPoint y: 87, endPoint x: 60, endPoint y: 59, distance: 121.3
click at [65, 60] on div "Juego Gratis ¡RASCA, RASCA! Términos y Condiciones: 1. Los miembros que hayan r…" at bounding box center [332, 8] width 665 height 447
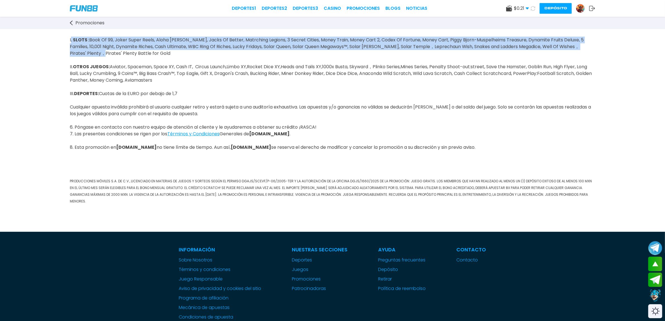
drag, startPoint x: 65, startPoint y: 39, endPoint x: 110, endPoint y: 58, distance: 49.7
click at [110, 58] on div "Juego Gratis ¡RASCA, RASCA! Términos y Condiciones: 1. Los miembros que hayan r…" at bounding box center [332, 8] width 665 height 447
click at [190, 59] on p "Juego Exento: I . SLOTS : Book Of 99, Joker Super Reels, Aloha King Elvis, Jack…" at bounding box center [332, 110] width 525 height 201
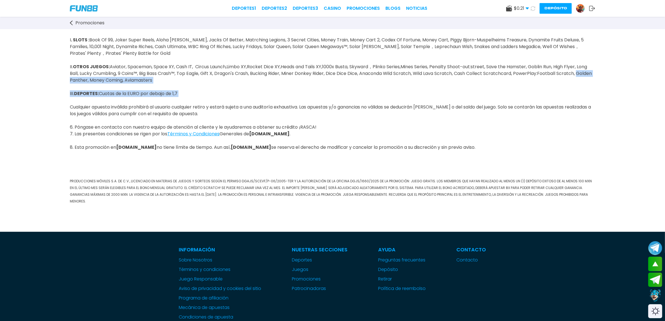
drag, startPoint x: 55, startPoint y: 94, endPoint x: 63, endPoint y: 107, distance: 14.9
click at [63, 107] on div "Juego Gratis ¡RASCA, RASCA! Términos y Condiciones: 1. Los miembros que hayan r…" at bounding box center [332, 8] width 665 height 447
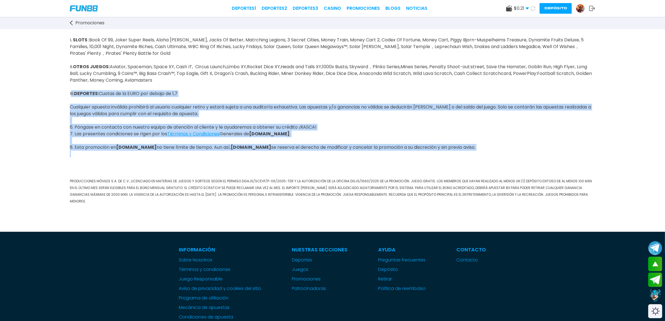
drag, startPoint x: 587, startPoint y: 155, endPoint x: 15, endPoint y: 95, distance: 575.1
click at [15, 95] on div "Juego Gratis ¡RASCA, RASCA! Términos y Condiciones: 1. Los miembros que hayan r…" at bounding box center [332, 8] width 665 height 447
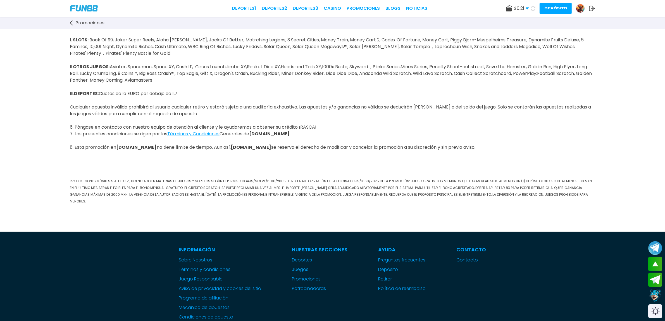
click at [20, 88] on div "Juego Gratis ¡RASCA, RASCA! Términos y Condiciones: 1. Los miembros que hayan r…" at bounding box center [332, 8] width 665 height 447
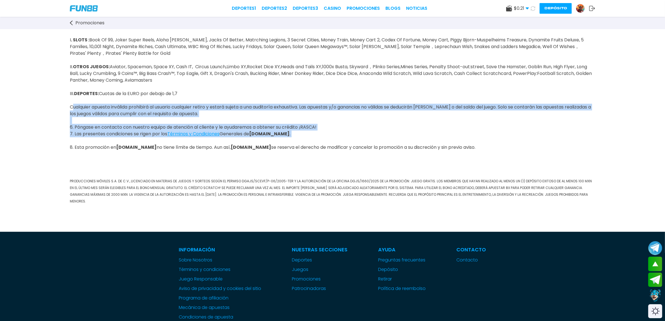
drag, startPoint x: 66, startPoint y: 111, endPoint x: 62, endPoint y: 139, distance: 28.8
click at [62, 139] on div "Juego Gratis ¡RASCA, RASCA! Términos y Condiciones: 1. Los miembros que hayan r…" at bounding box center [332, 8] width 665 height 447
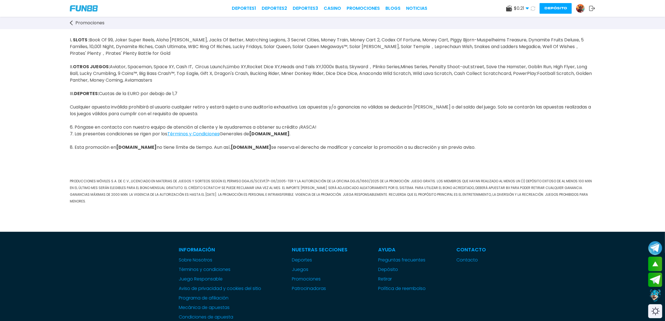
click at [41, 152] on div "Juego Gratis ¡RASCA, RASCA! Términos y Condiciones: 1. Los miembros que hayan r…" at bounding box center [332, 8] width 665 height 447
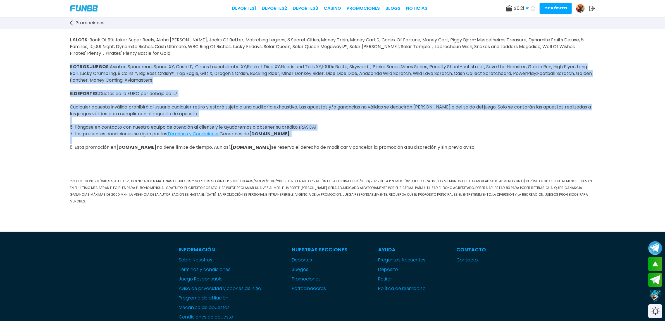
drag, startPoint x: 38, startPoint y: 150, endPoint x: 41, endPoint y: 59, distance: 90.2
click at [41, 59] on div "Juego Gratis ¡RASCA, RASCA! Términos y Condiciones: 1. Los miembros que hayan r…" at bounding box center [332, 8] width 665 height 447
click at [25, 63] on div "Juego Gratis ¡RASCA, RASCA! Términos y Condiciones: 1. Los miembros que hayan r…" at bounding box center [332, 8] width 665 height 447
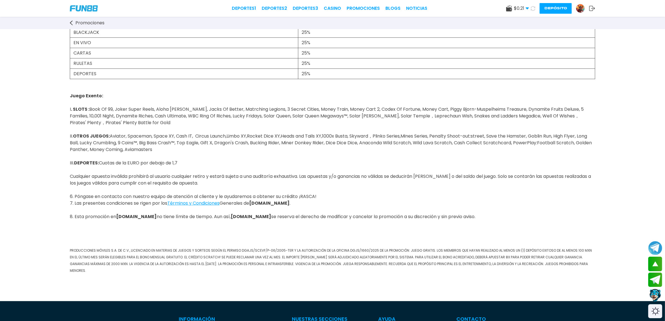
scroll to position [175, 0]
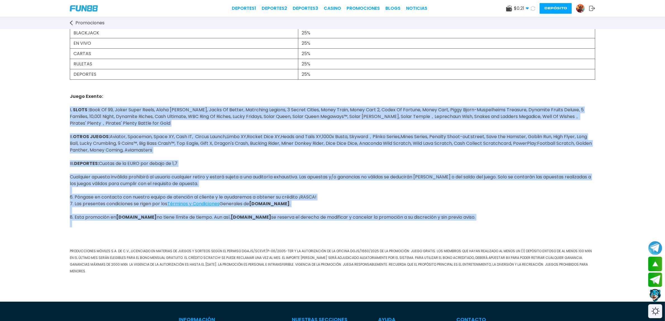
drag, startPoint x: 61, startPoint y: 101, endPoint x: 55, endPoint y: 233, distance: 132.5
click at [55, 233] on div "Juego Gratis ¡RASCA, RASCA! Términos y Condiciones: 1. Los miembros que hayan r…" at bounding box center [332, 78] width 665 height 447
click at [40, 163] on div "Juego Gratis ¡RASCA, RASCA! Términos y Condiciones: 1. Los miembros que hayan r…" at bounding box center [332, 78] width 665 height 447
